Goal: Task Accomplishment & Management: Manage account settings

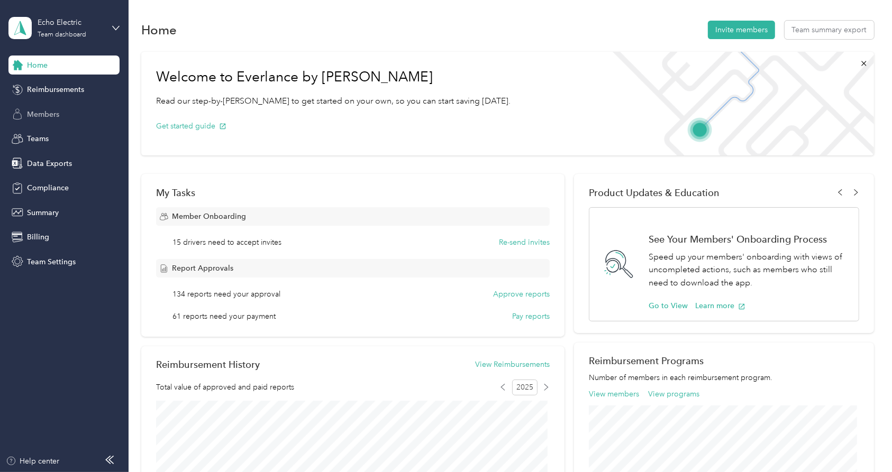
click at [54, 111] on span "Members" at bounding box center [43, 114] width 32 height 11
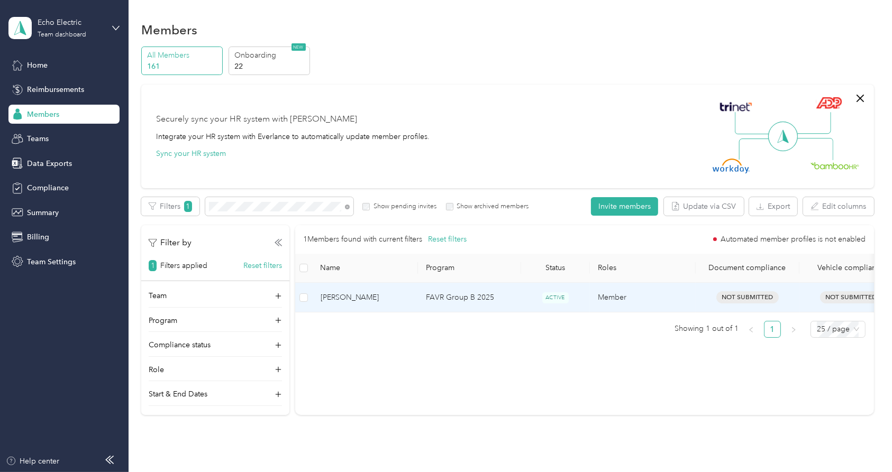
click at [360, 296] on span "[PERSON_NAME]" at bounding box center [364, 298] width 89 height 12
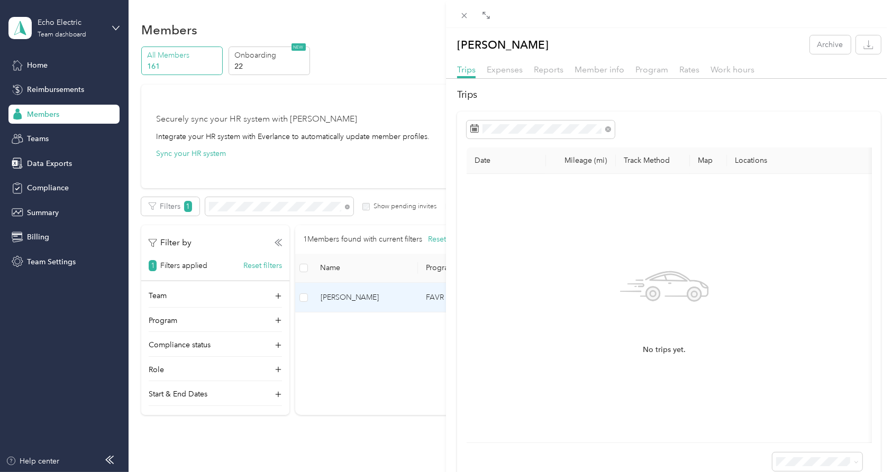
click at [681, 75] on div "Rates" at bounding box center [689, 69] width 20 height 13
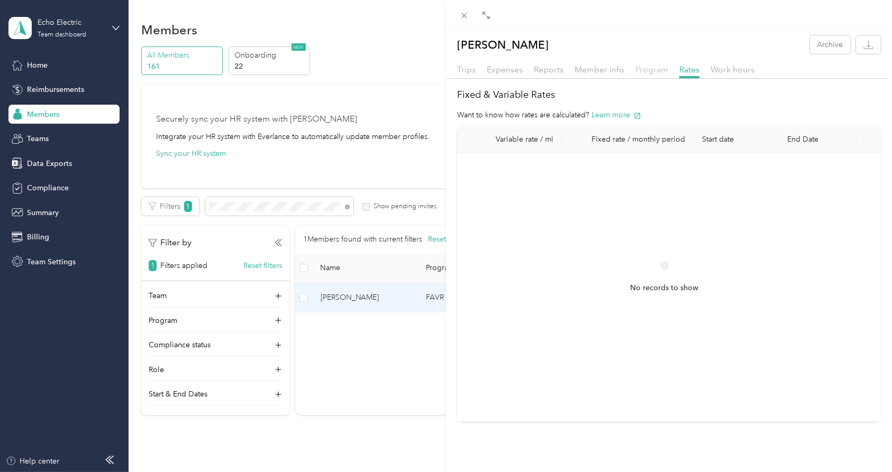
click at [647, 70] on span "Program" at bounding box center [651, 70] width 33 height 10
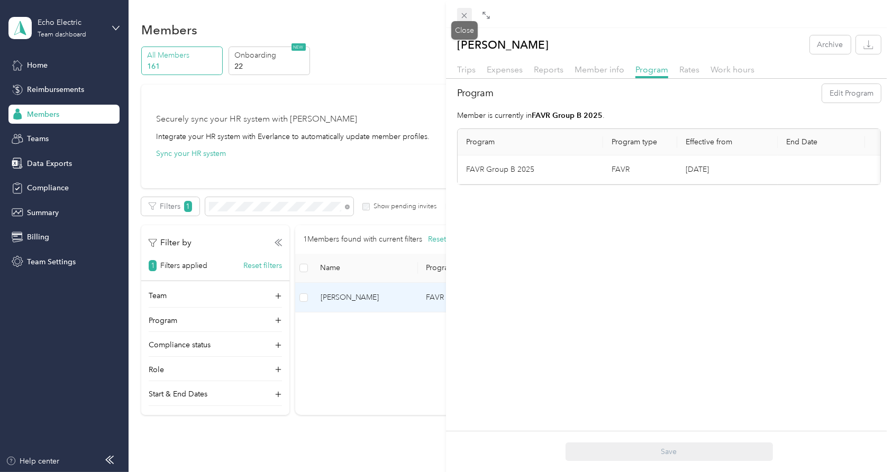
click at [465, 16] on icon at bounding box center [464, 15] width 9 height 9
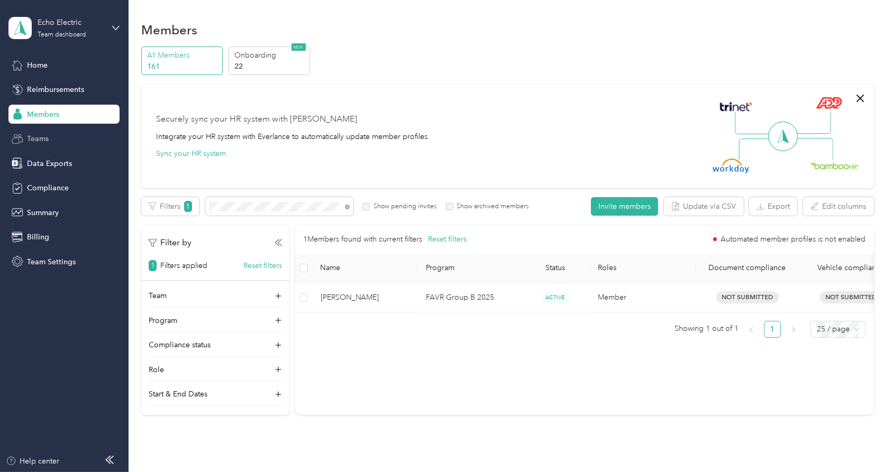
click at [43, 135] on span "Teams" at bounding box center [38, 138] width 22 height 11
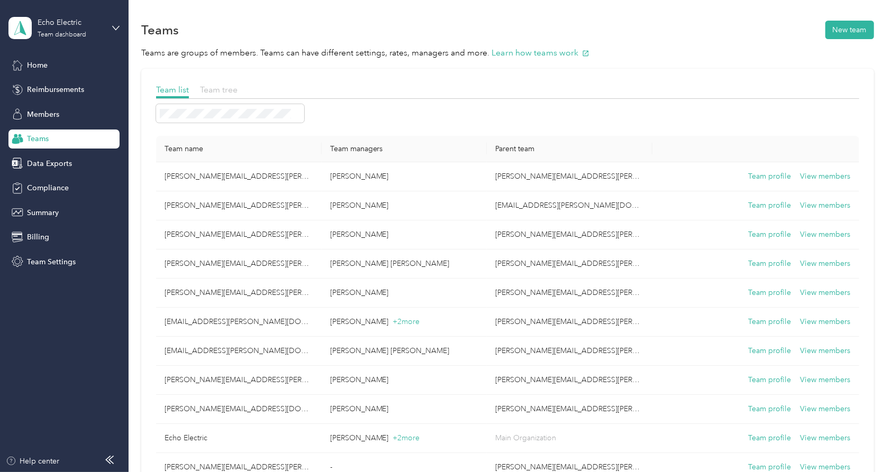
click at [228, 90] on span "Team tree" at bounding box center [219, 90] width 38 height 10
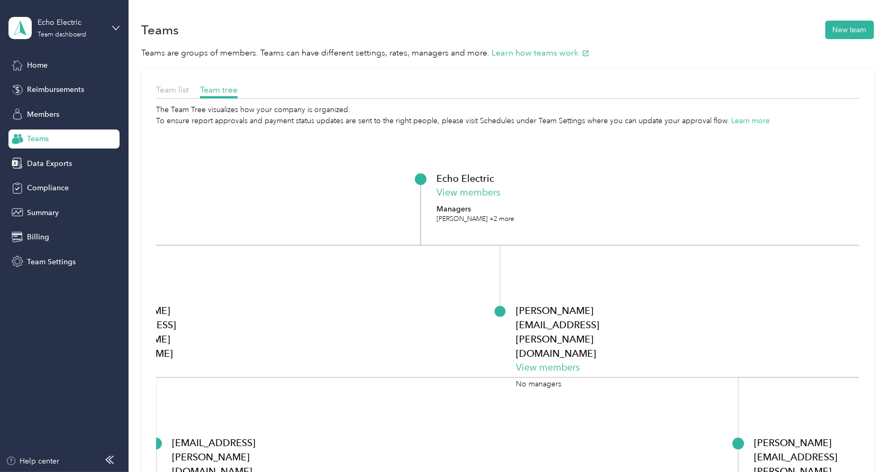
click at [172, 82] on div "Team list Team tree The Team Tree visualizes how your company is organized. To …" at bounding box center [507, 318] width 732 height 498
click at [178, 89] on span "Team list" at bounding box center [172, 90] width 33 height 10
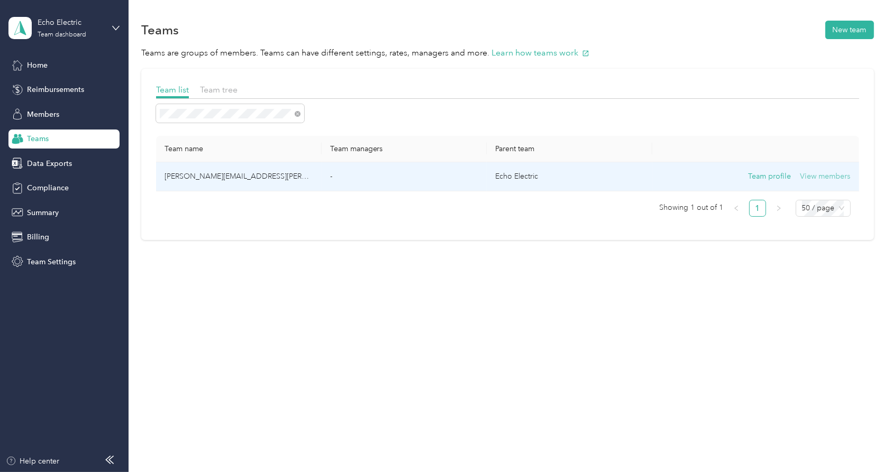
click at [831, 178] on button "View members" at bounding box center [825, 177] width 50 height 12
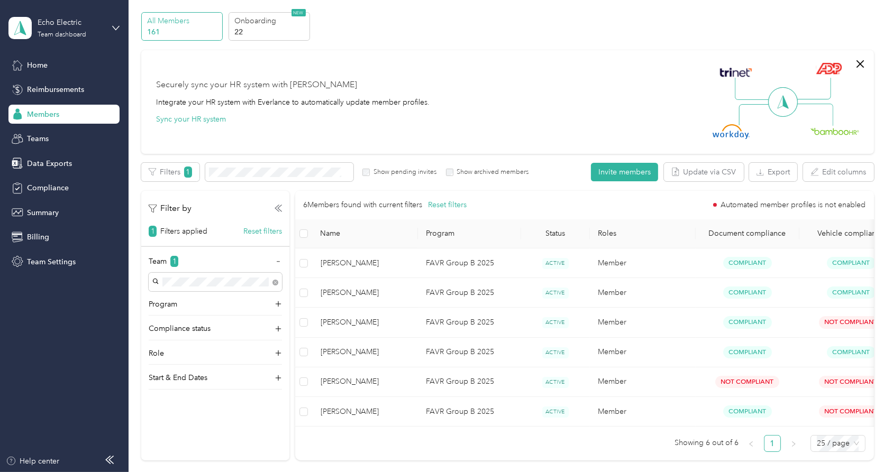
scroll to position [32, 0]
